Goal: Communication & Community: Connect with others

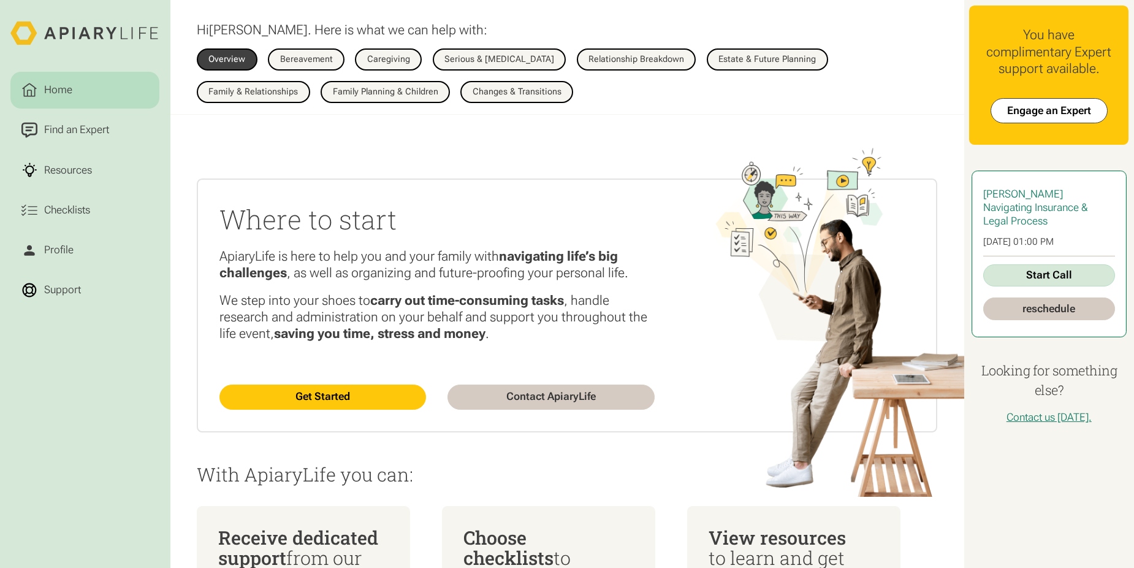
click at [1039, 281] on link "Start Call" at bounding box center [1050, 275] width 132 height 23
